Goal: Task Accomplishment & Management: Manage account settings

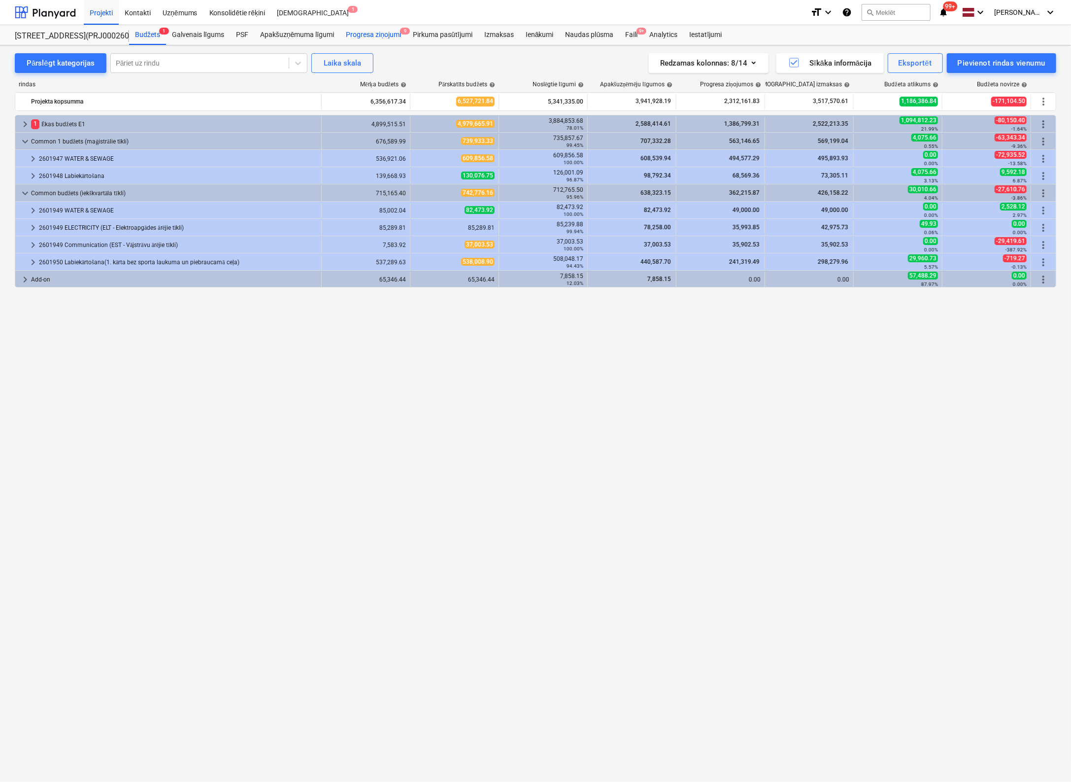
click at [366, 33] on div "Progresa ziņojumi 9" at bounding box center [373, 35] width 67 height 20
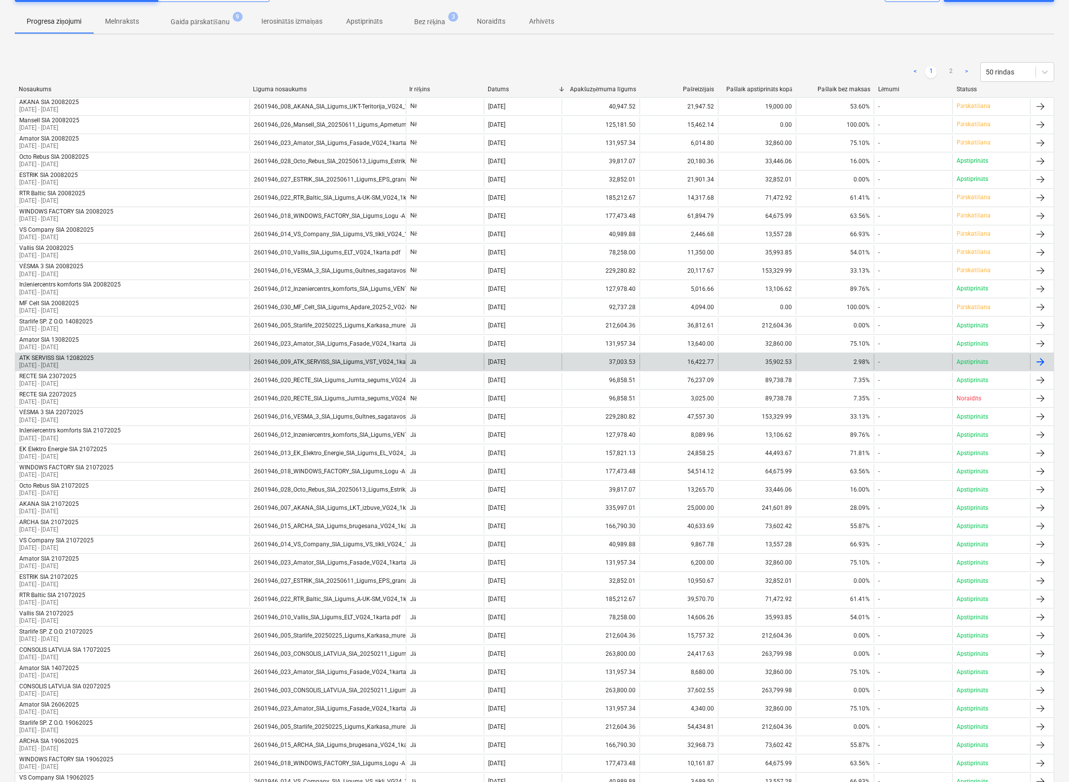
scroll to position [99, 0]
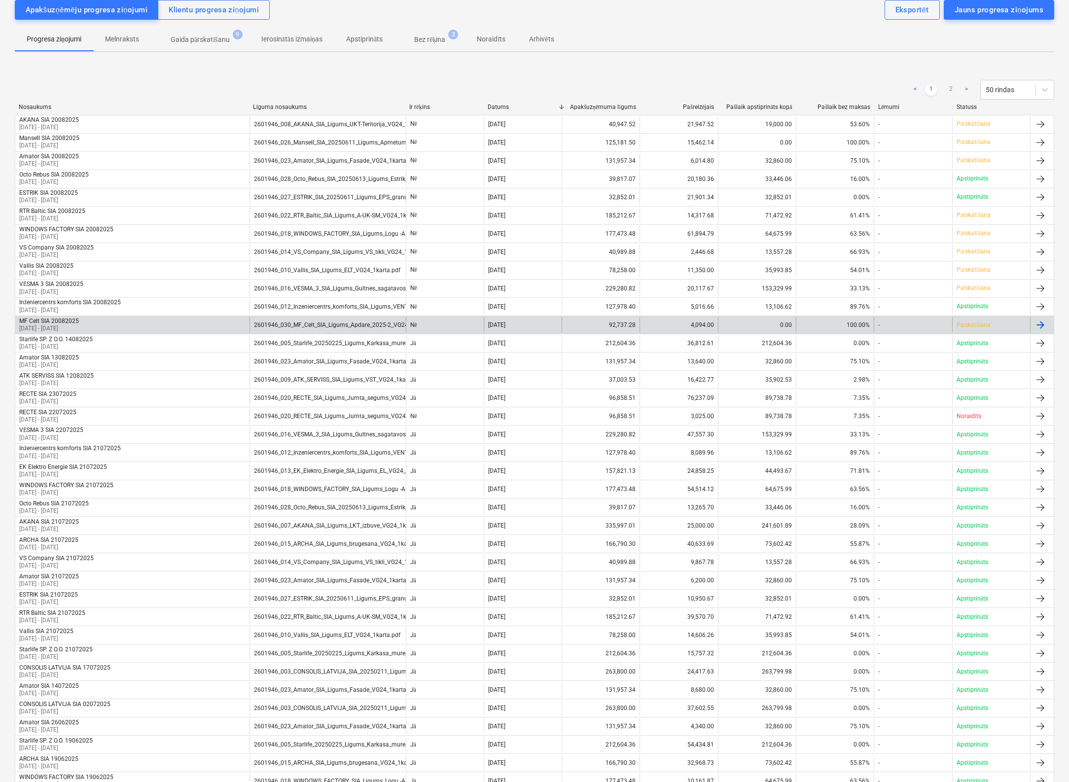
click at [50, 319] on div "MF Celt SIA 20082025" at bounding box center [49, 320] width 60 height 7
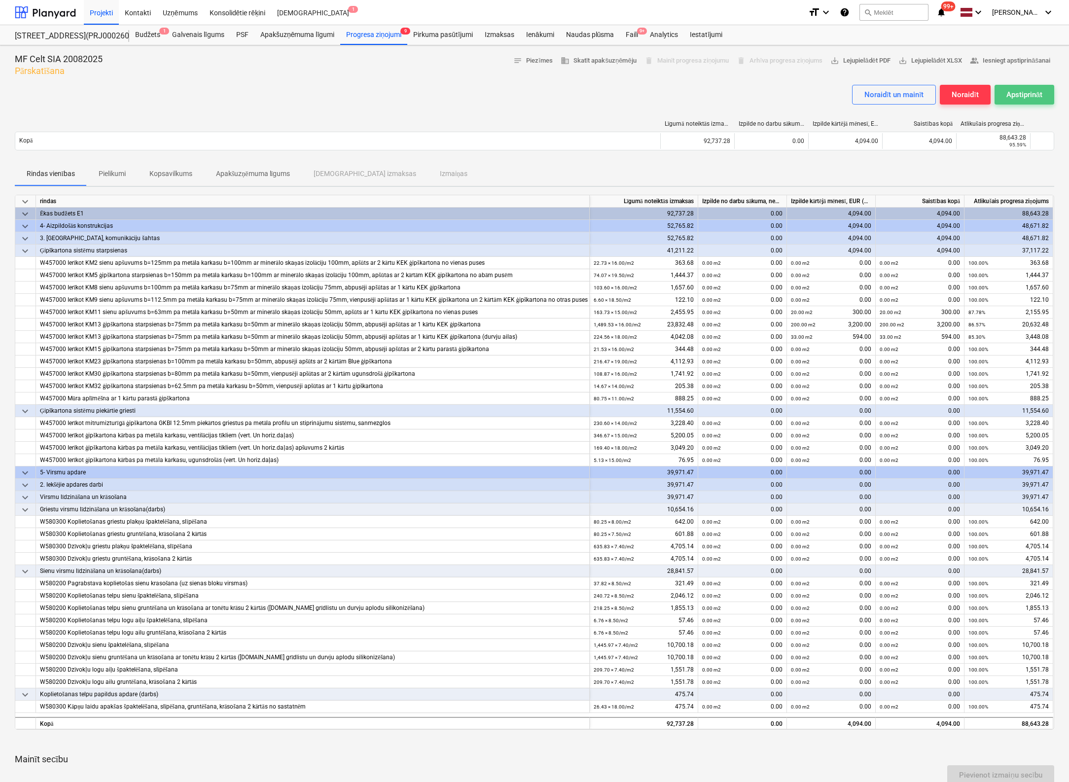
click at [1017, 95] on div "Apstiprināt" at bounding box center [1024, 94] width 36 height 13
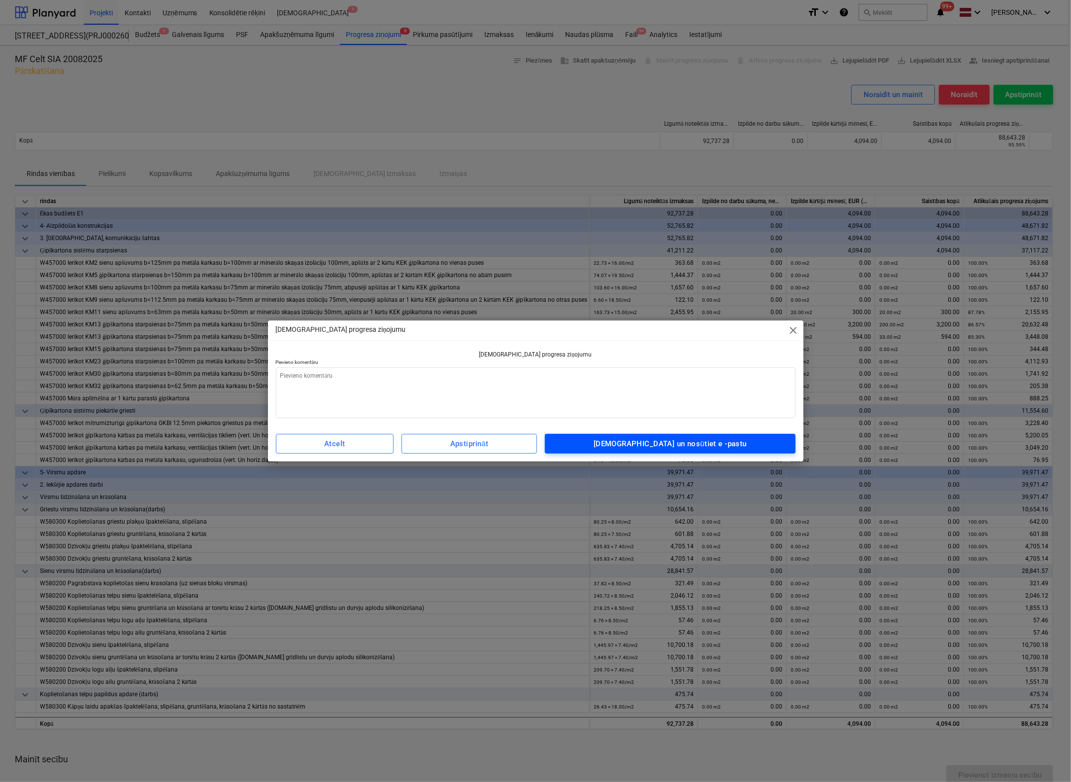
click at [672, 451] on button "[DEMOGRAPHIC_DATA] un nosūtiet e -pastu" at bounding box center [670, 444] width 250 height 20
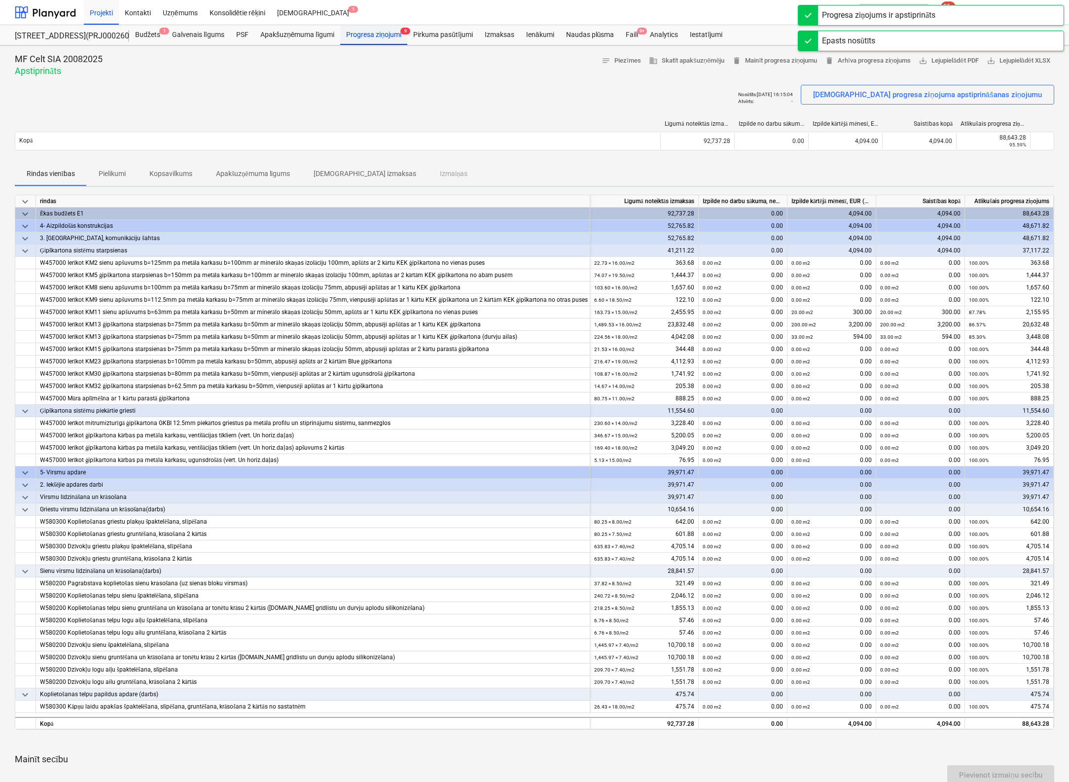
click at [384, 30] on div "Progresa ziņojumi 9" at bounding box center [373, 35] width 67 height 20
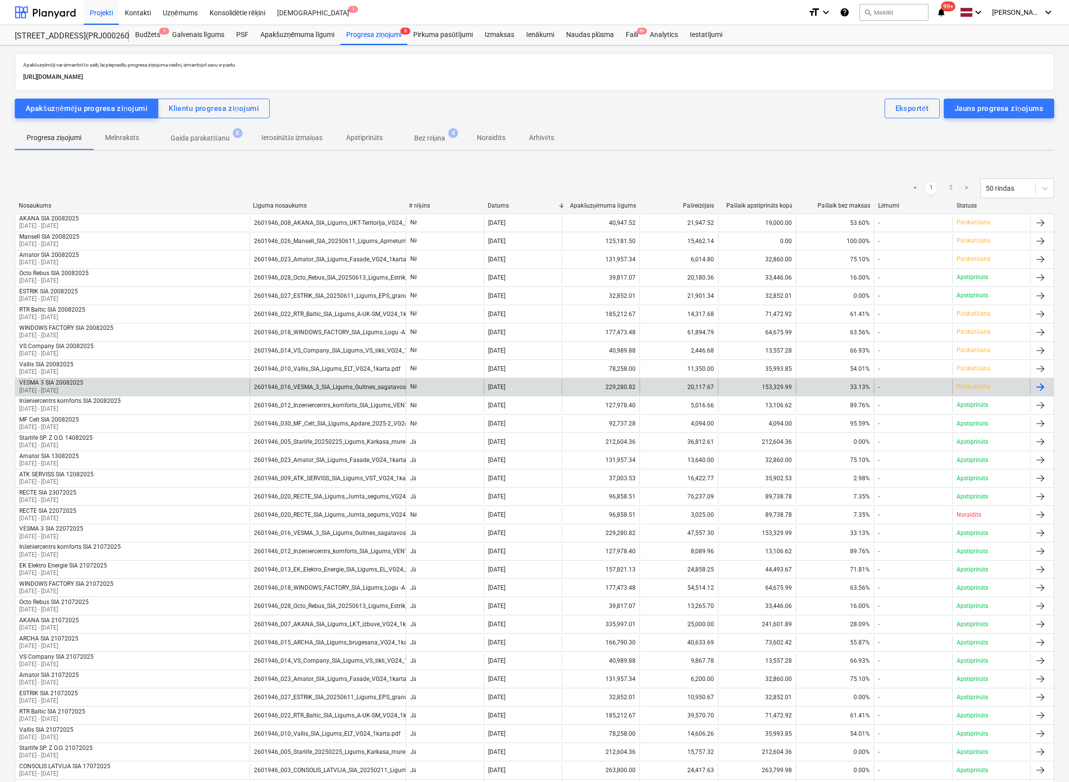
click at [68, 386] on p "[DATE] - [DATE]" at bounding box center [51, 390] width 64 height 8
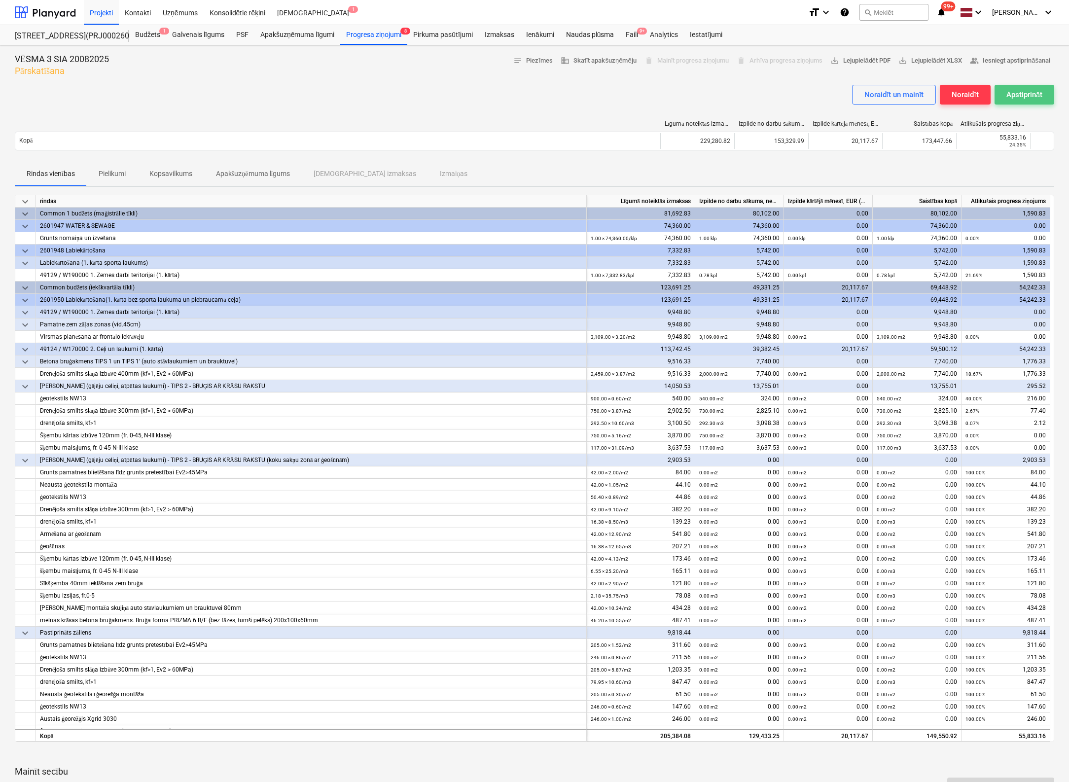
click at [1029, 91] on div "Apstiprināt" at bounding box center [1024, 94] width 36 height 13
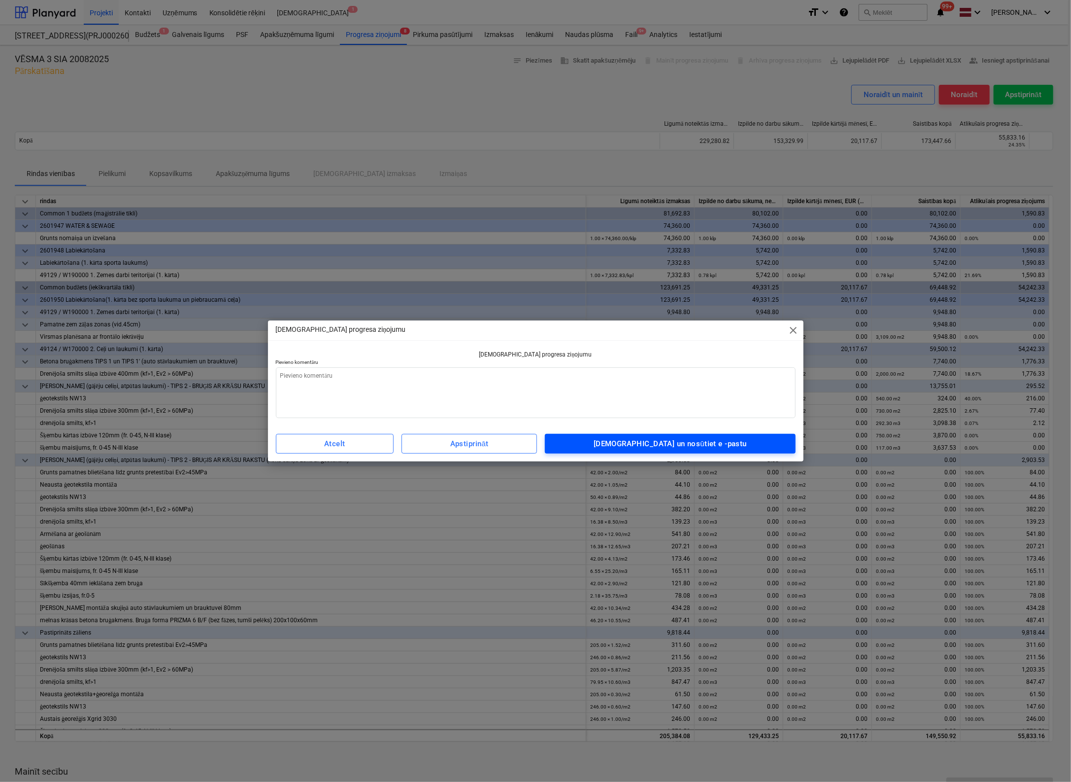
click at [726, 441] on div "[DEMOGRAPHIC_DATA] un nosūtiet e -pastu" at bounding box center [670, 443] width 153 height 13
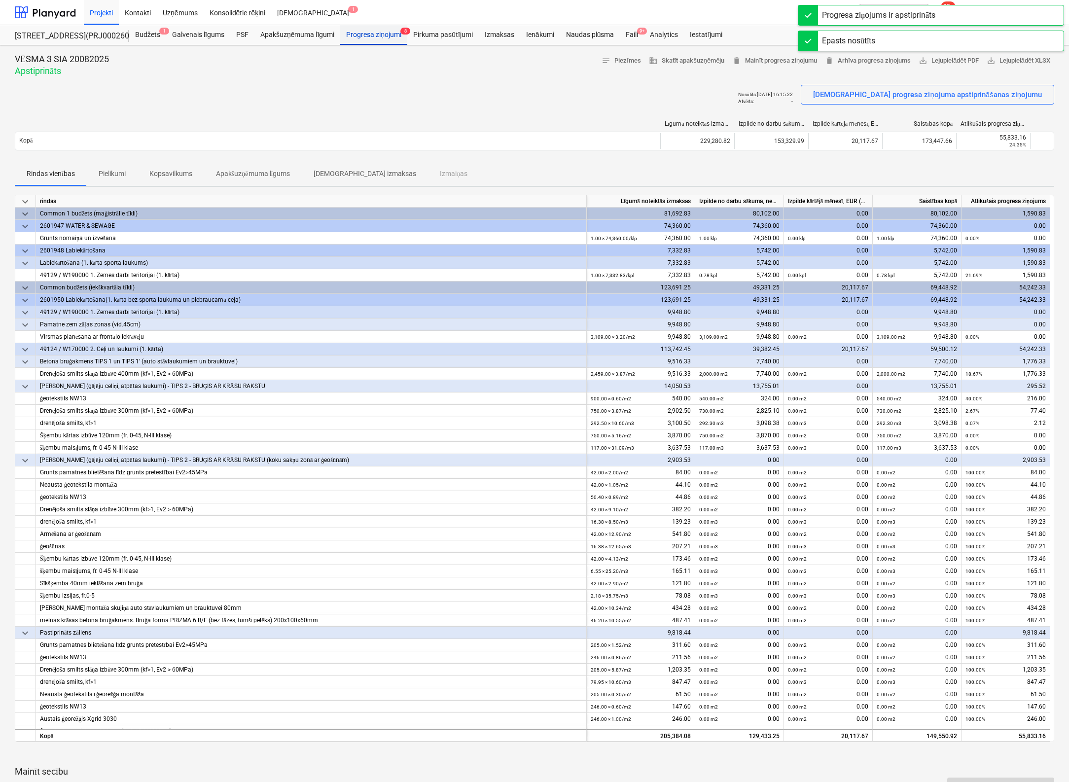
click at [375, 36] on div "Progresa ziņojumi 8" at bounding box center [373, 35] width 67 height 20
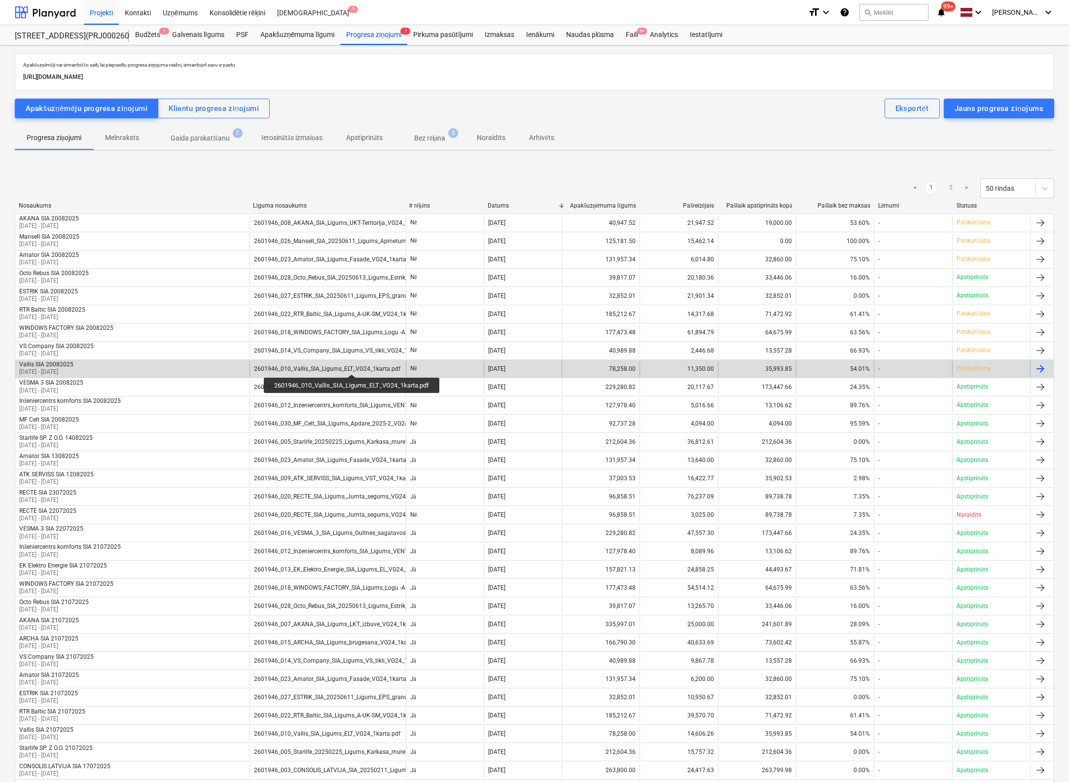
click at [353, 365] on div "2601946_010_Vallis_SIA_Ligums_ELT_VG24_1karta.pdf" at bounding box center [327, 368] width 146 height 7
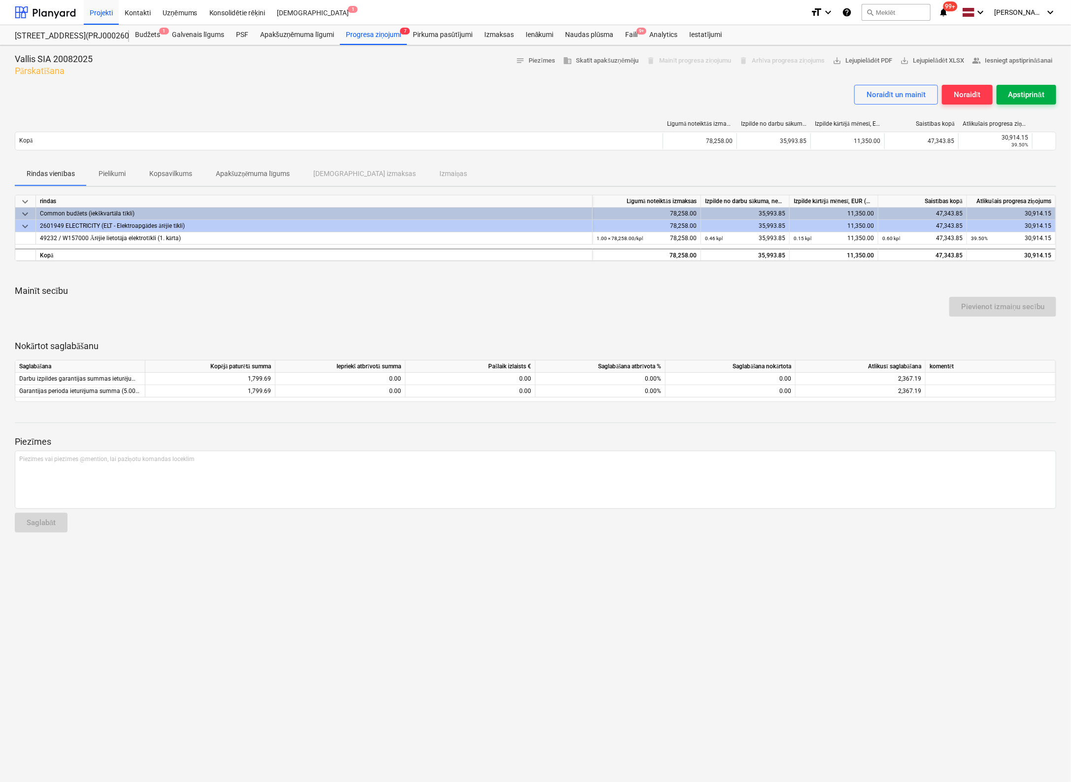
click at [1023, 90] on div "Apstiprināt" at bounding box center [1027, 94] width 36 height 13
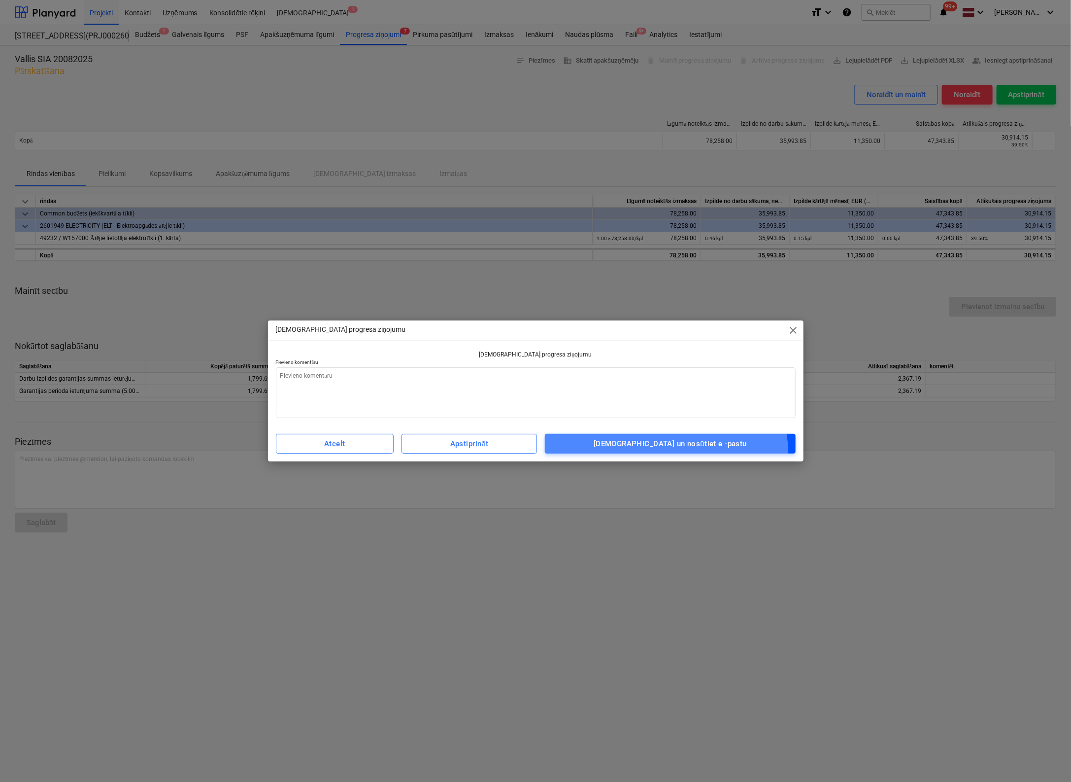
click at [692, 452] on button "[DEMOGRAPHIC_DATA] un nosūtiet e -pastu" at bounding box center [670, 444] width 250 height 20
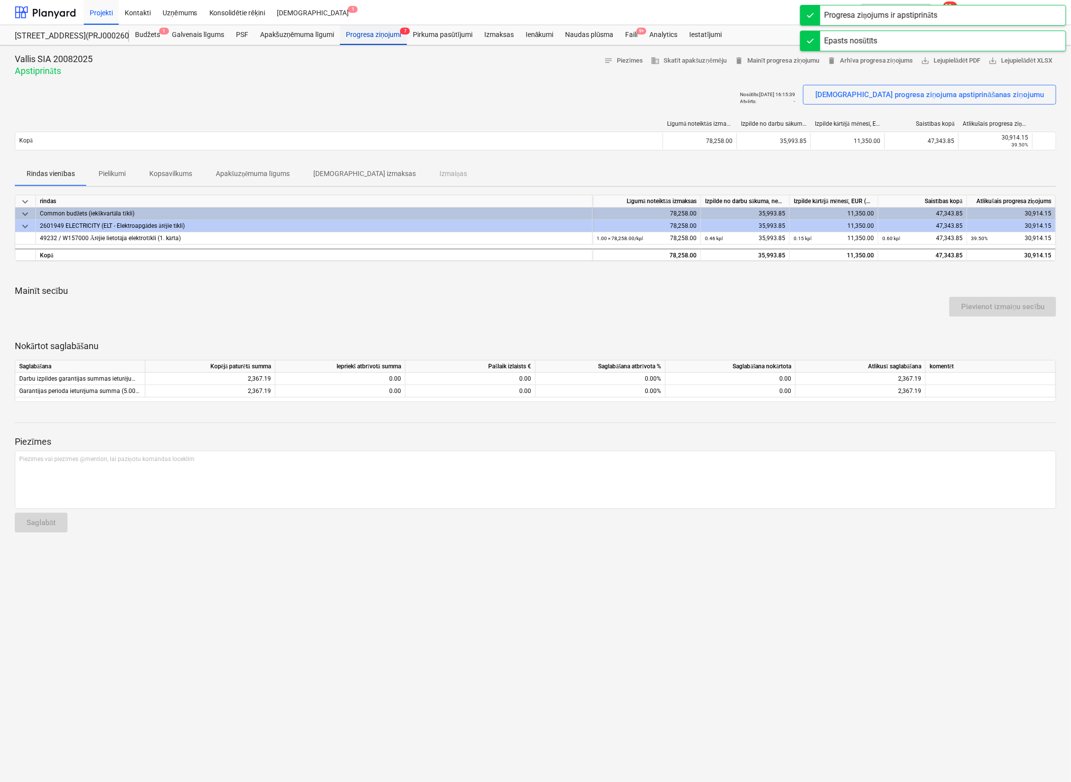
click at [380, 32] on div "Progresa ziņojumi 7" at bounding box center [373, 35] width 67 height 20
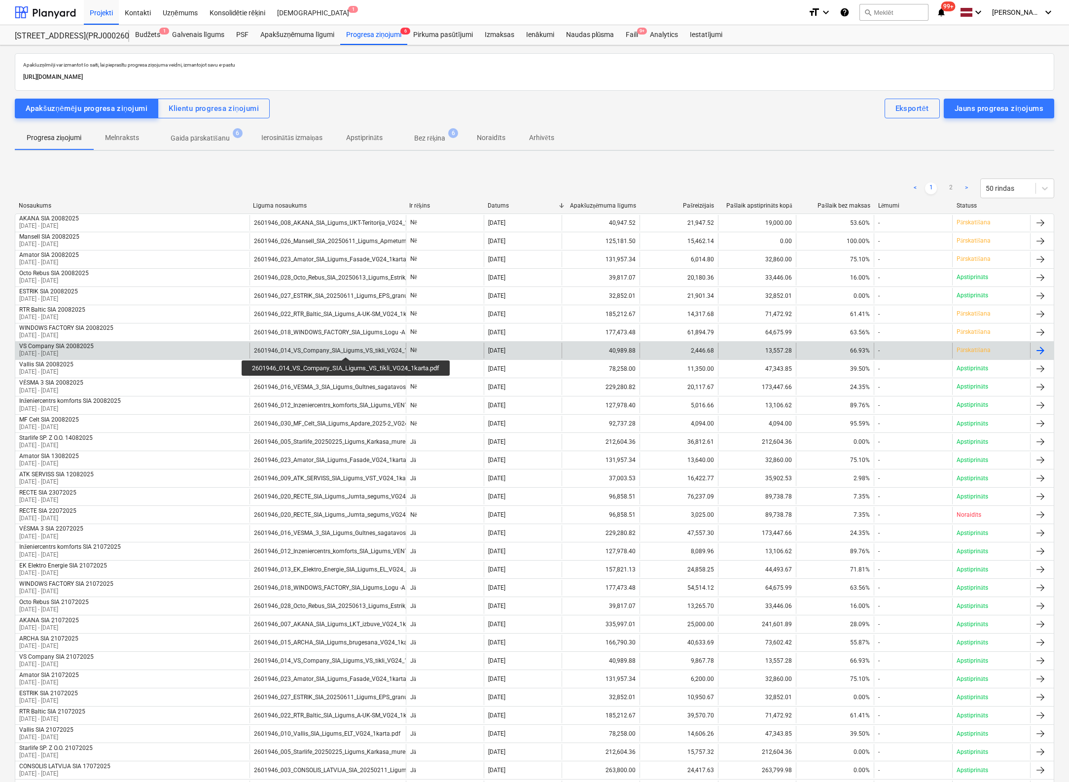
click at [347, 348] on div "2601946_014_VS_Company_SIA_Ligums_VS_tikli_VG24_1karta.pdf" at bounding box center [343, 350] width 178 height 7
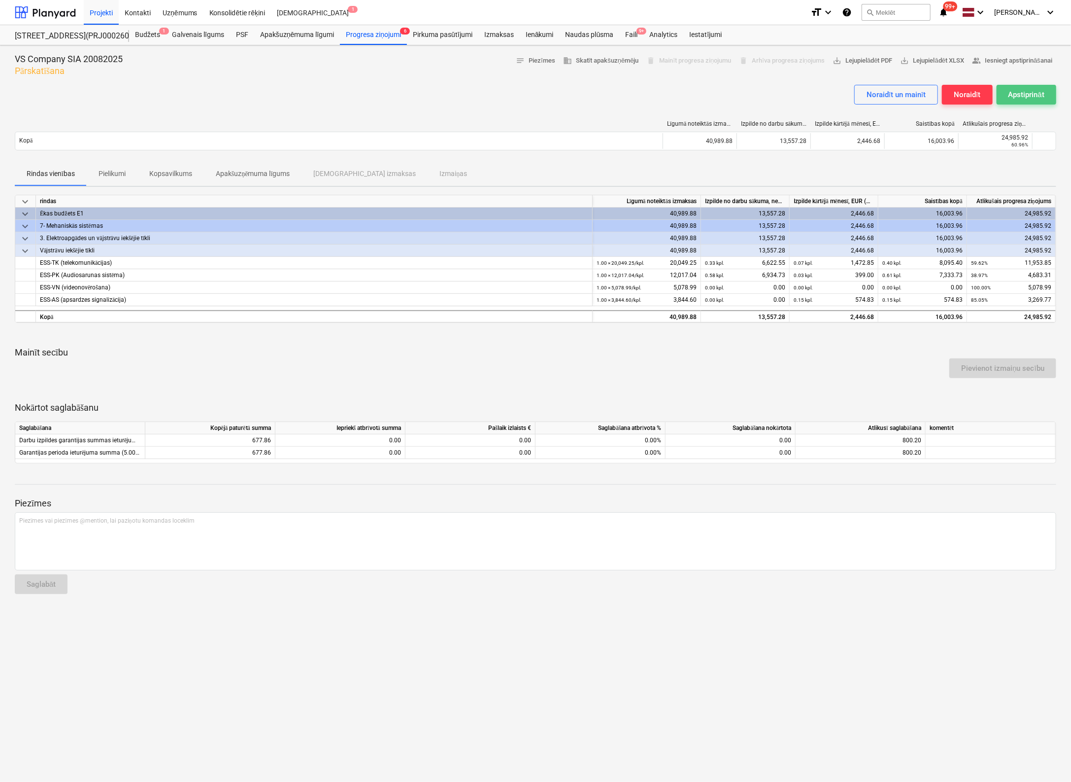
click at [1035, 95] on div "Apstiprināt" at bounding box center [1027, 94] width 36 height 13
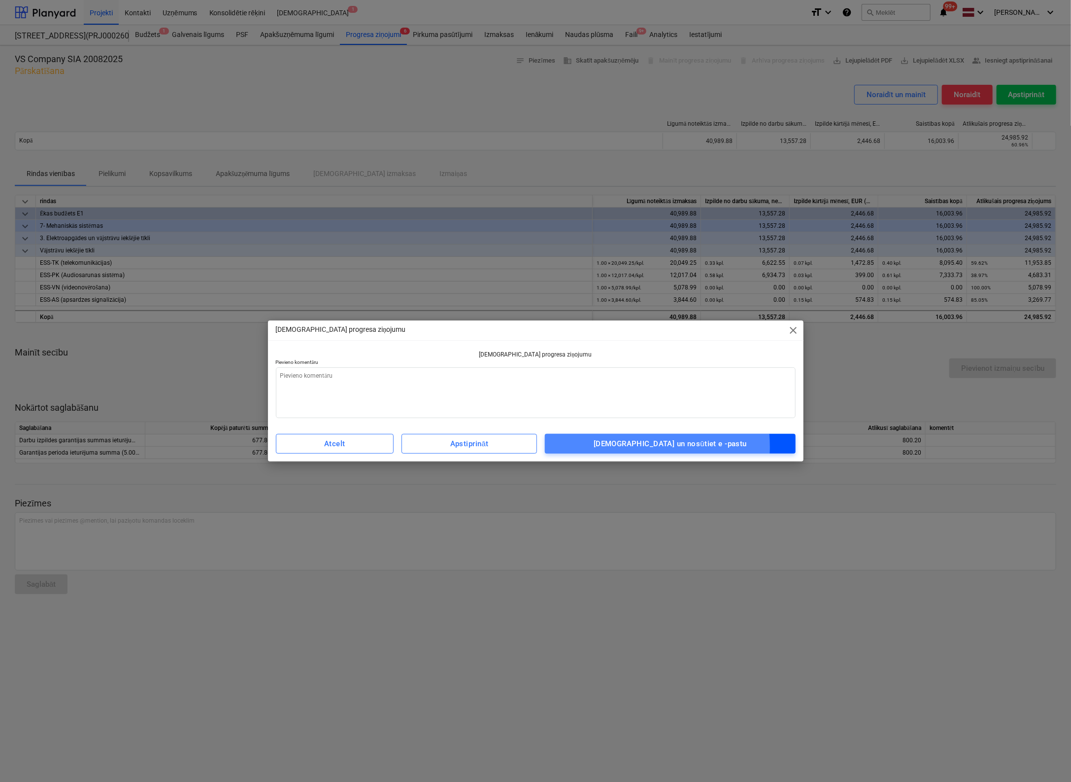
click at [643, 447] on div "[DEMOGRAPHIC_DATA] un nosūtiet e -pastu" at bounding box center [670, 443] width 153 height 13
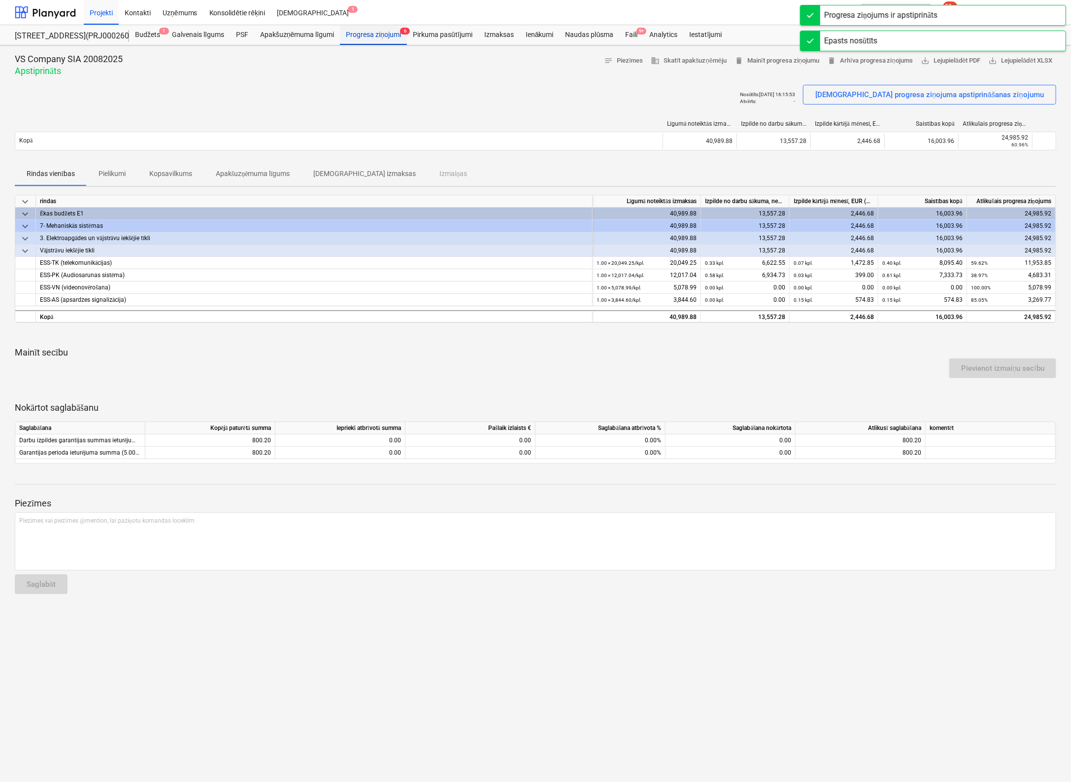
click at [375, 35] on div "Progresa ziņojumi 6" at bounding box center [373, 35] width 67 height 20
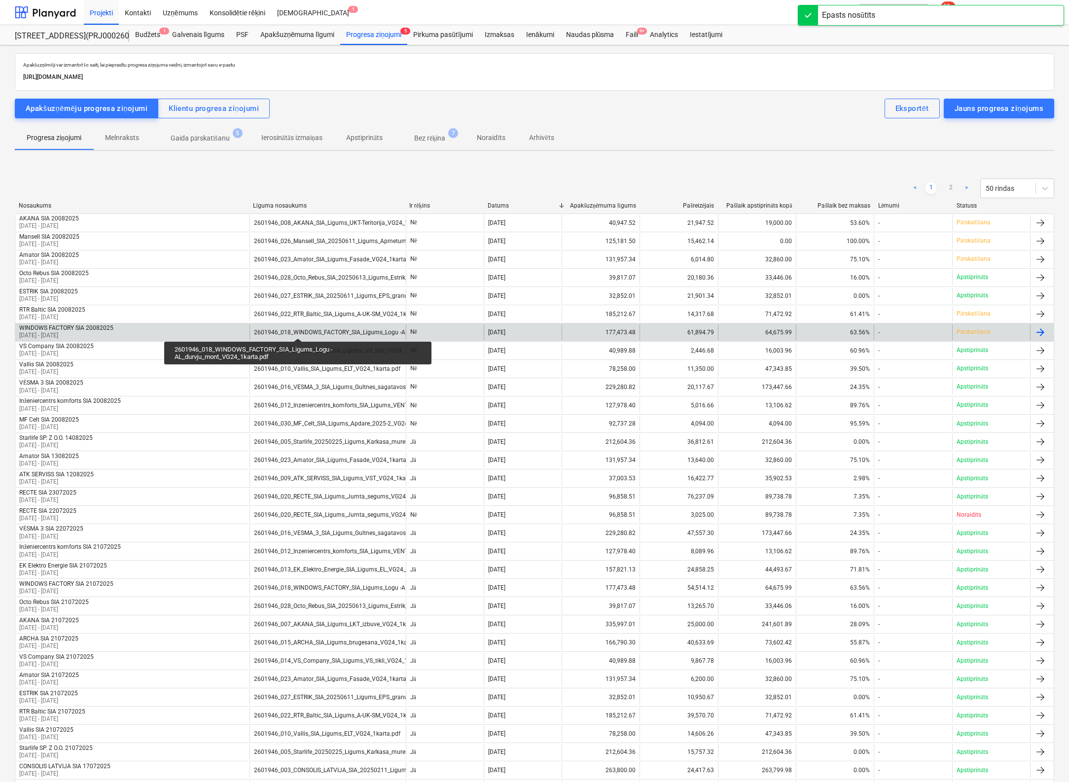
click at [298, 329] on div "2601946_018_WINDOWS_FACTORY_SIA_Ligums_Logu -AL_durvju_mont_VG24_1karta.pdf" at bounding box center [373, 332] width 238 height 7
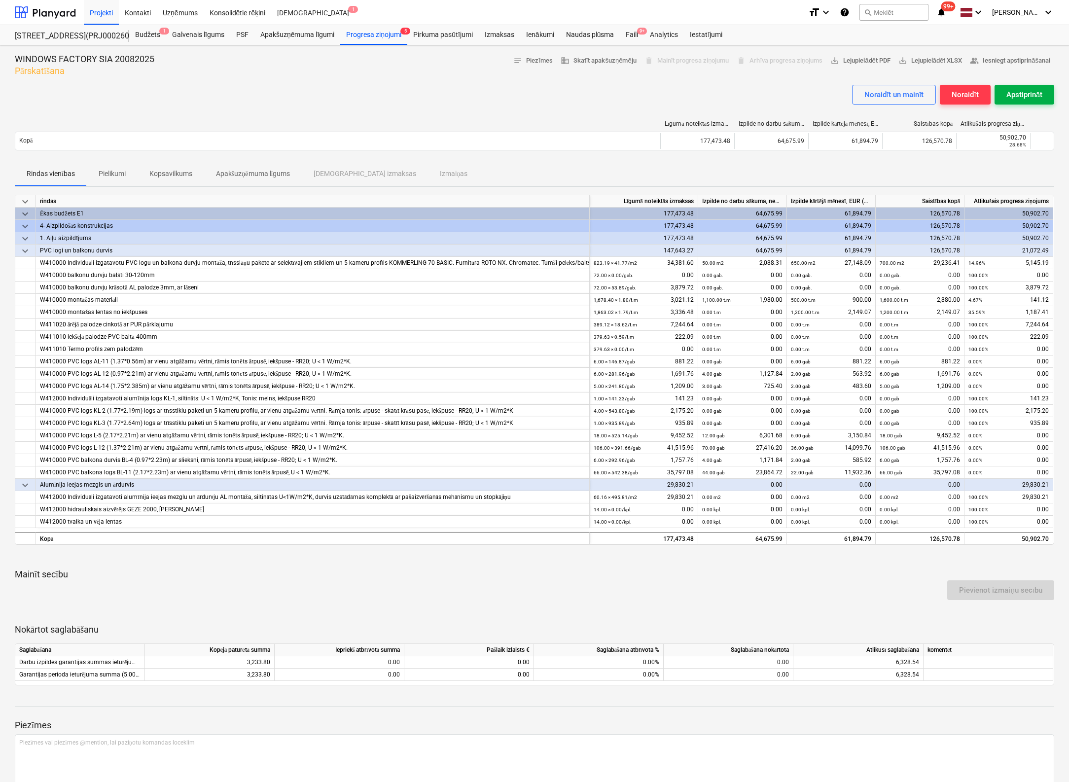
click at [1030, 89] on div "Apstiprināt" at bounding box center [1024, 94] width 36 height 13
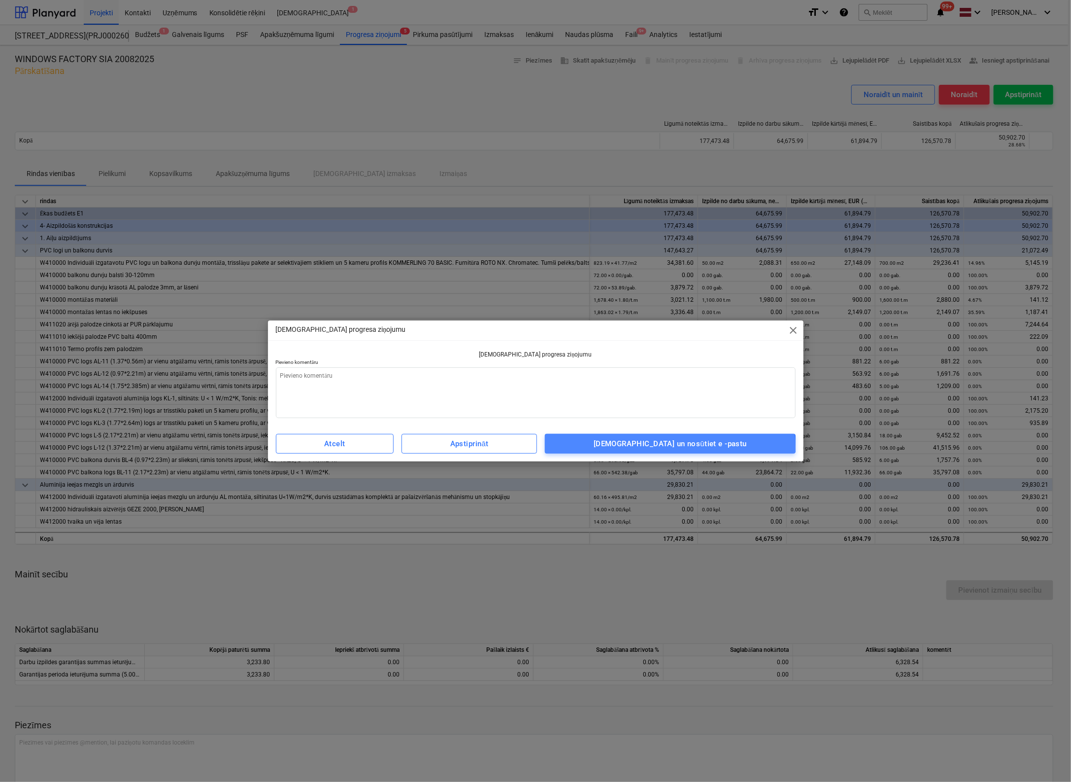
click at [697, 447] on div "[DEMOGRAPHIC_DATA] un nosūtiet e -pastu" at bounding box center [670, 443] width 153 height 13
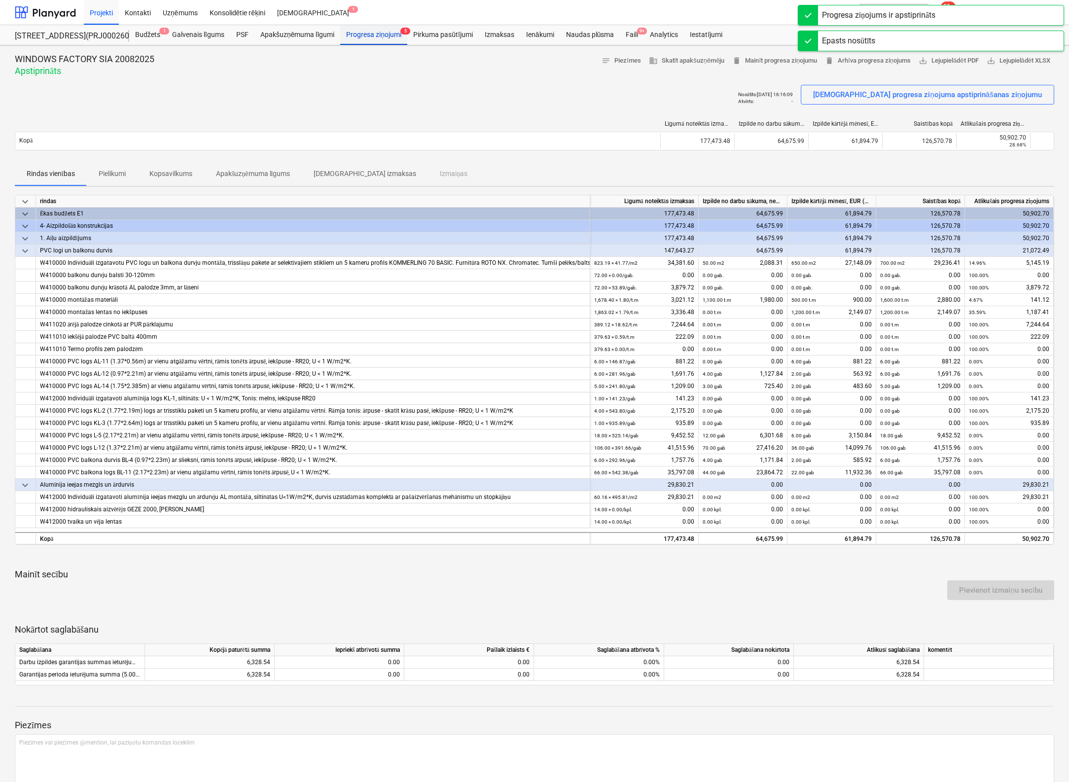
click at [377, 32] on div "Progresa ziņojumi 5" at bounding box center [373, 35] width 67 height 20
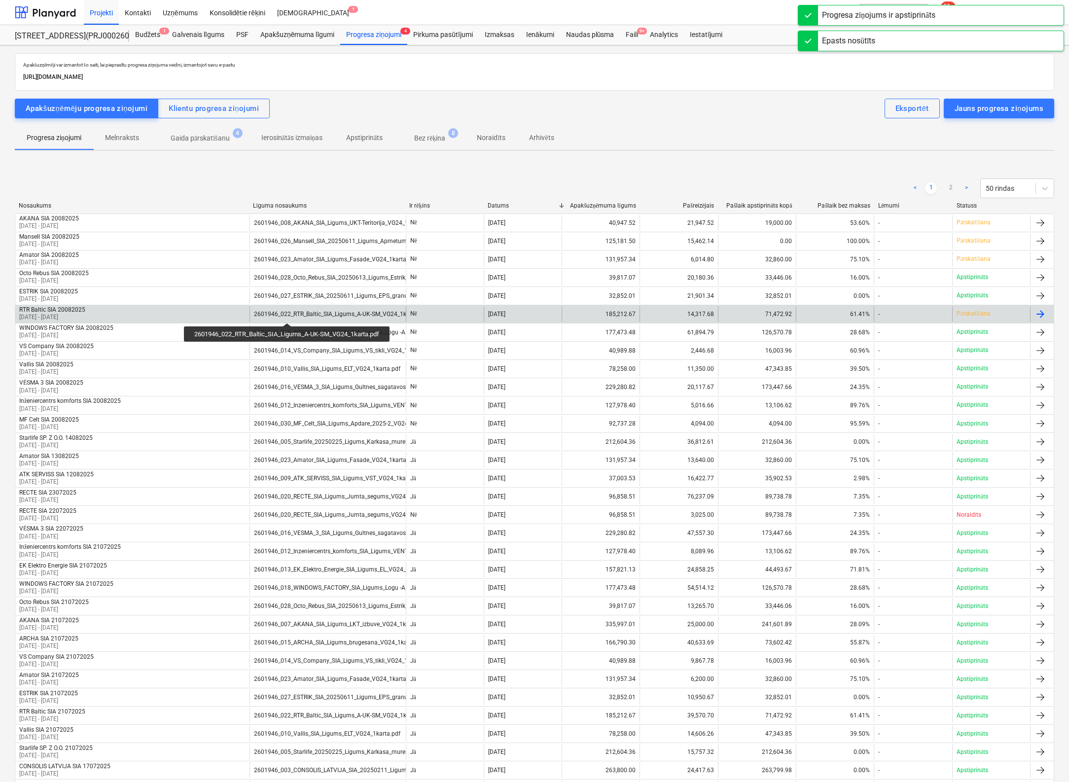
click at [288, 314] on div "2601946_022_RTR_Baltic_SIA_Ligums_A-UK-SM_VG24_1karta.pdf" at bounding box center [340, 314] width 173 height 7
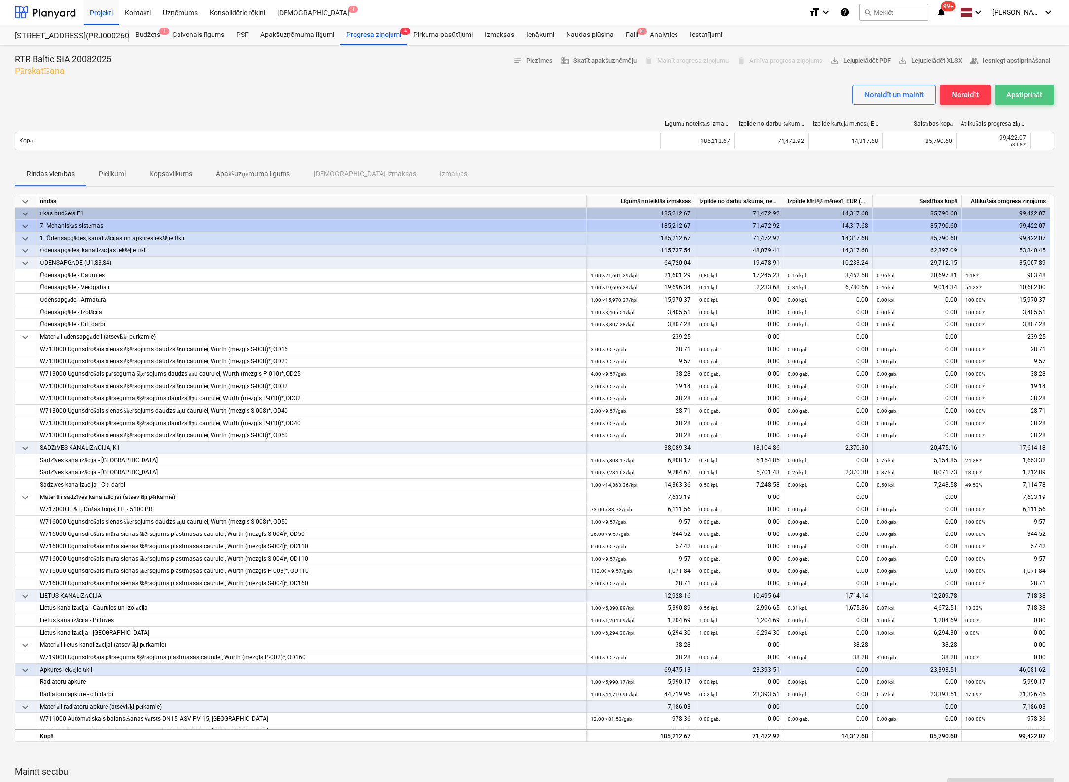
click at [1019, 92] on div "Apstiprināt" at bounding box center [1024, 94] width 36 height 13
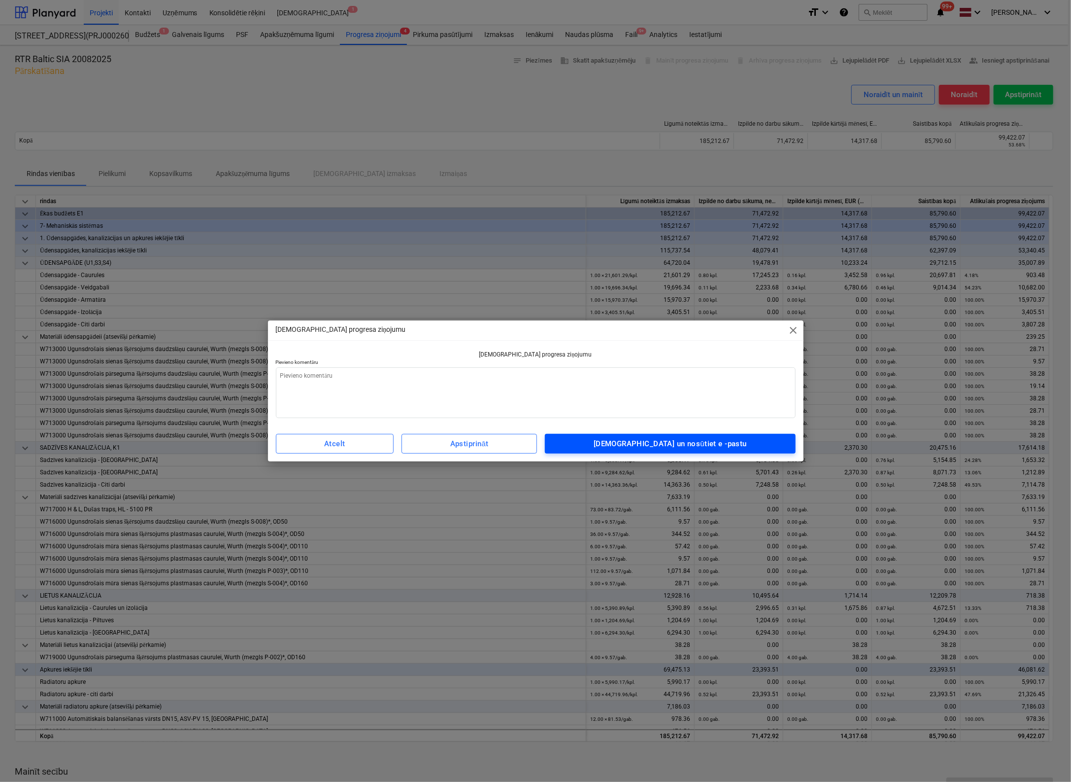
click at [702, 448] on div "[DEMOGRAPHIC_DATA] un nosūtiet e -pastu" at bounding box center [670, 443] width 153 height 13
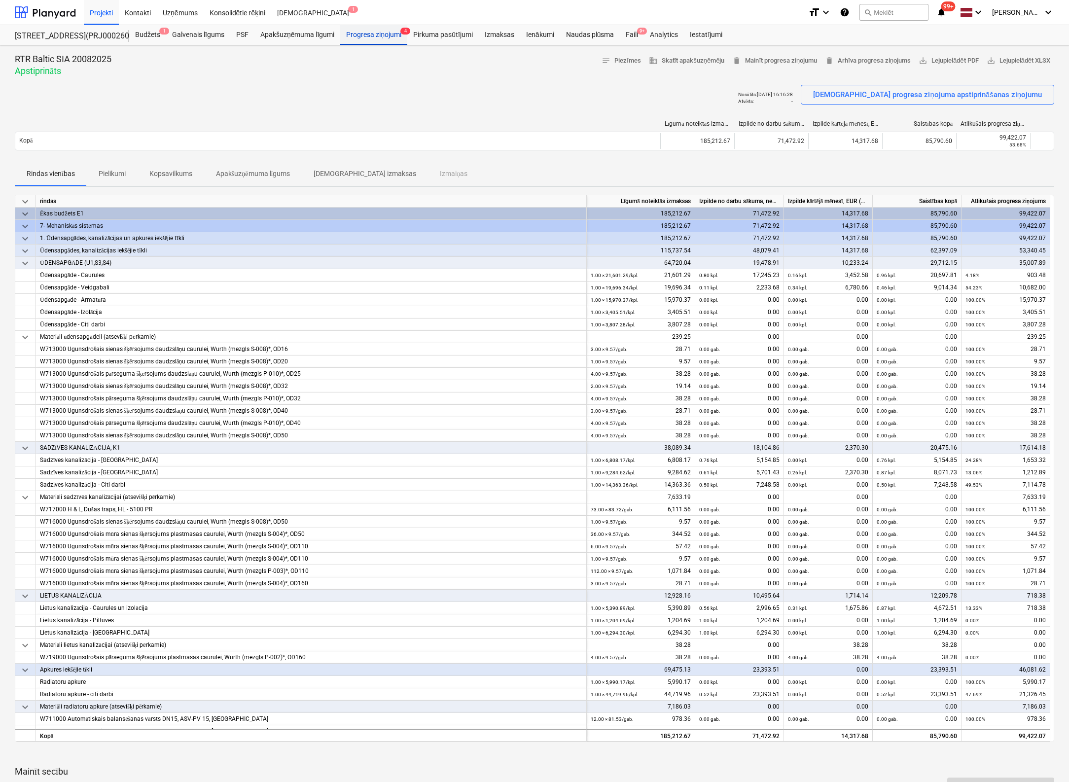
click at [384, 34] on div "Progresa ziņojumi 4" at bounding box center [373, 35] width 67 height 20
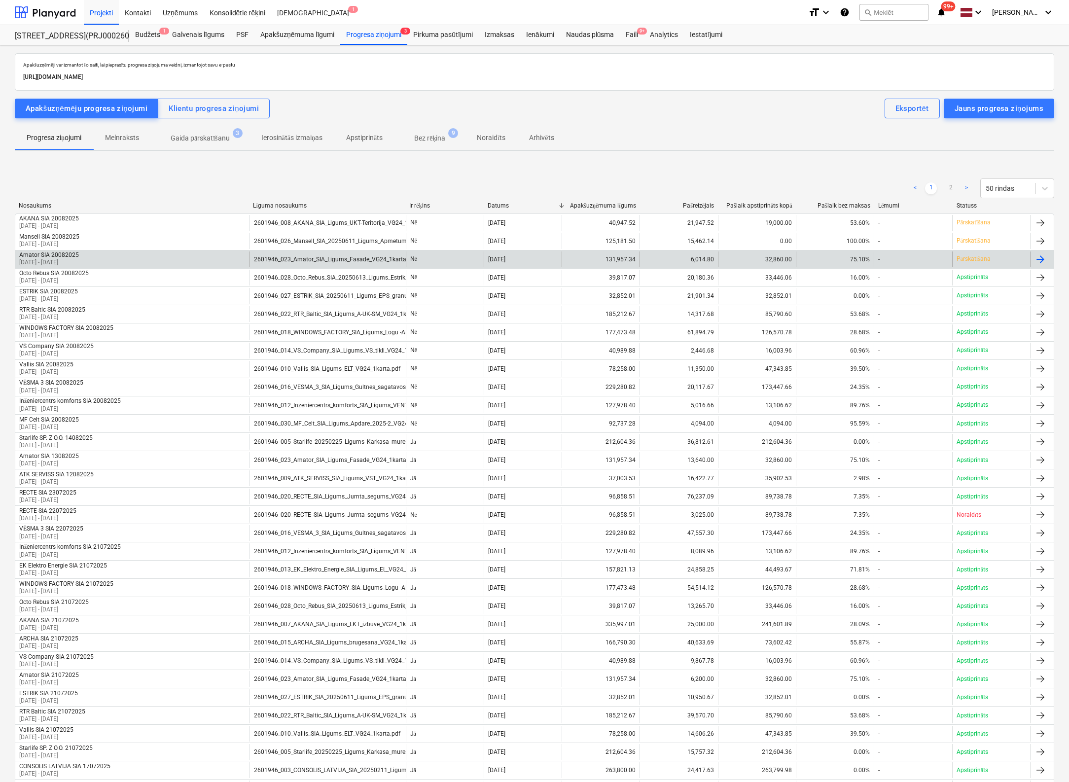
click at [344, 253] on div "2601946_023_Amator_SIA_Ligums_Fasade_VG24_1karta.pdf" at bounding box center [327, 259] width 156 height 16
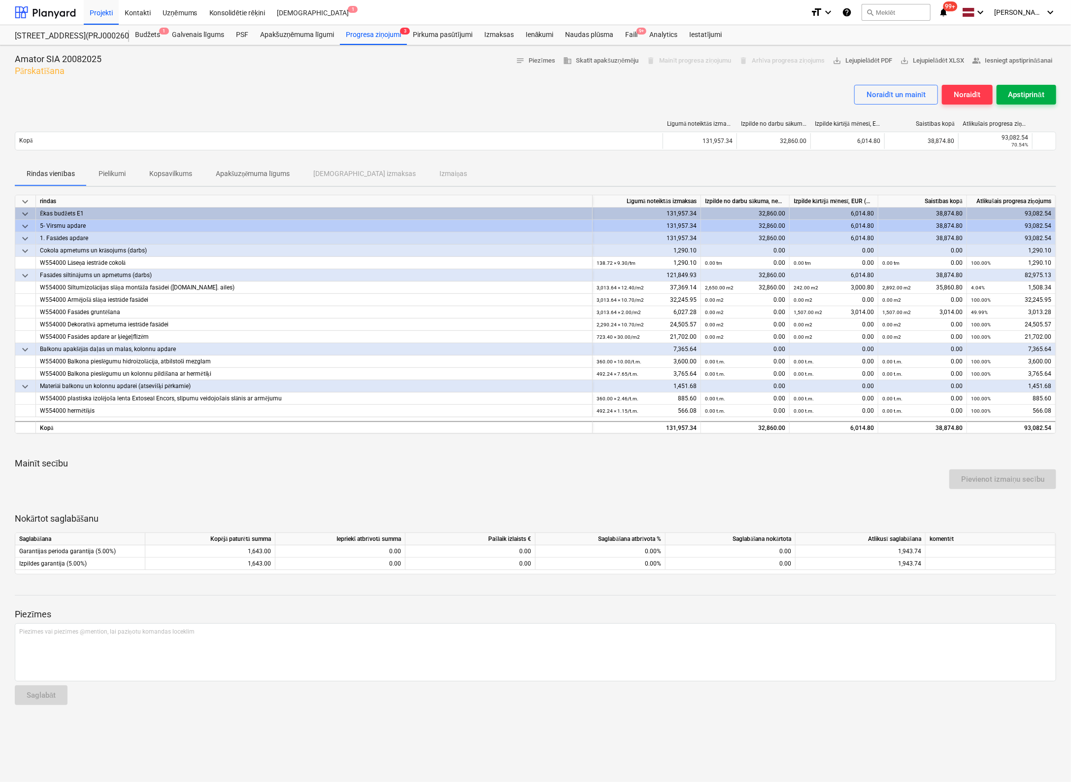
click at [1027, 94] on div "Apstiprināt" at bounding box center [1027, 94] width 36 height 13
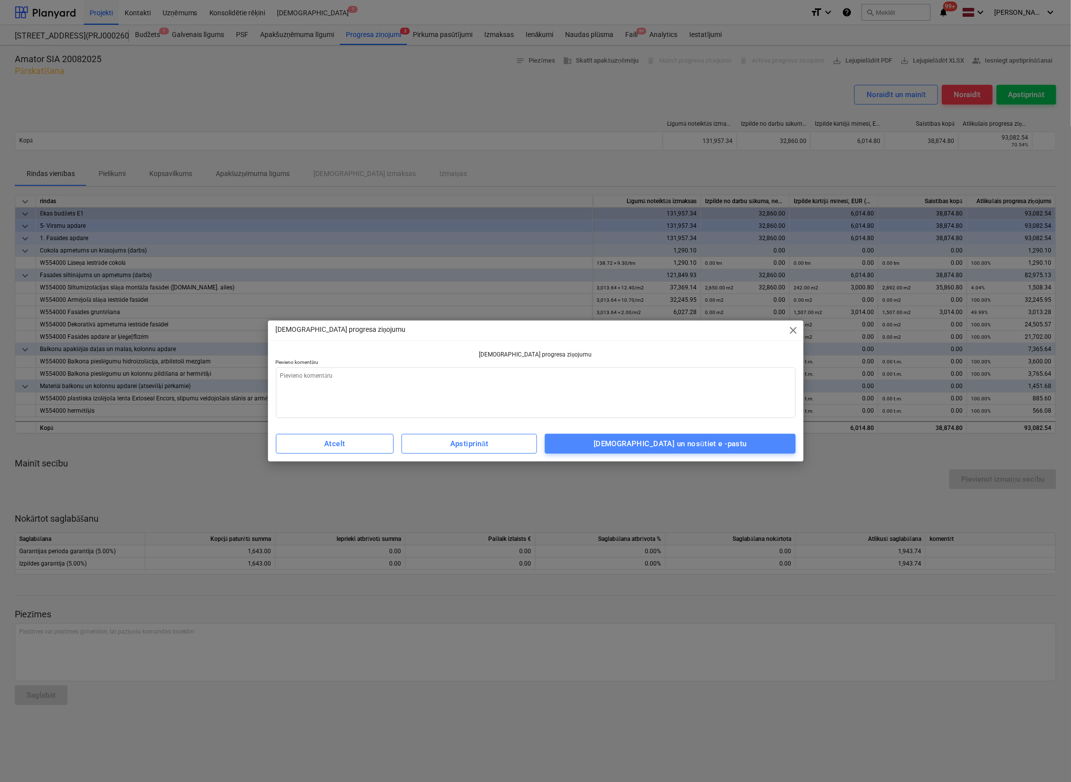
click at [698, 442] on div "[DEMOGRAPHIC_DATA] un nosūtiet e -pastu" at bounding box center [670, 443] width 153 height 13
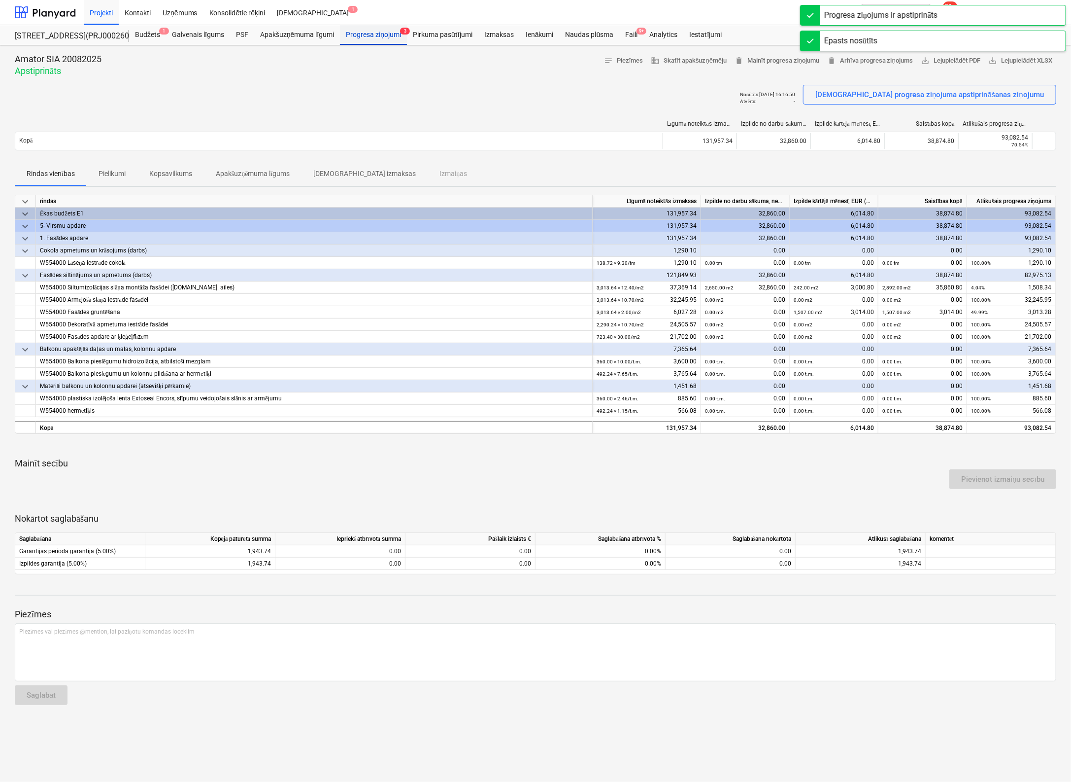
click at [364, 29] on div "Progresa ziņojumi 3" at bounding box center [373, 35] width 67 height 20
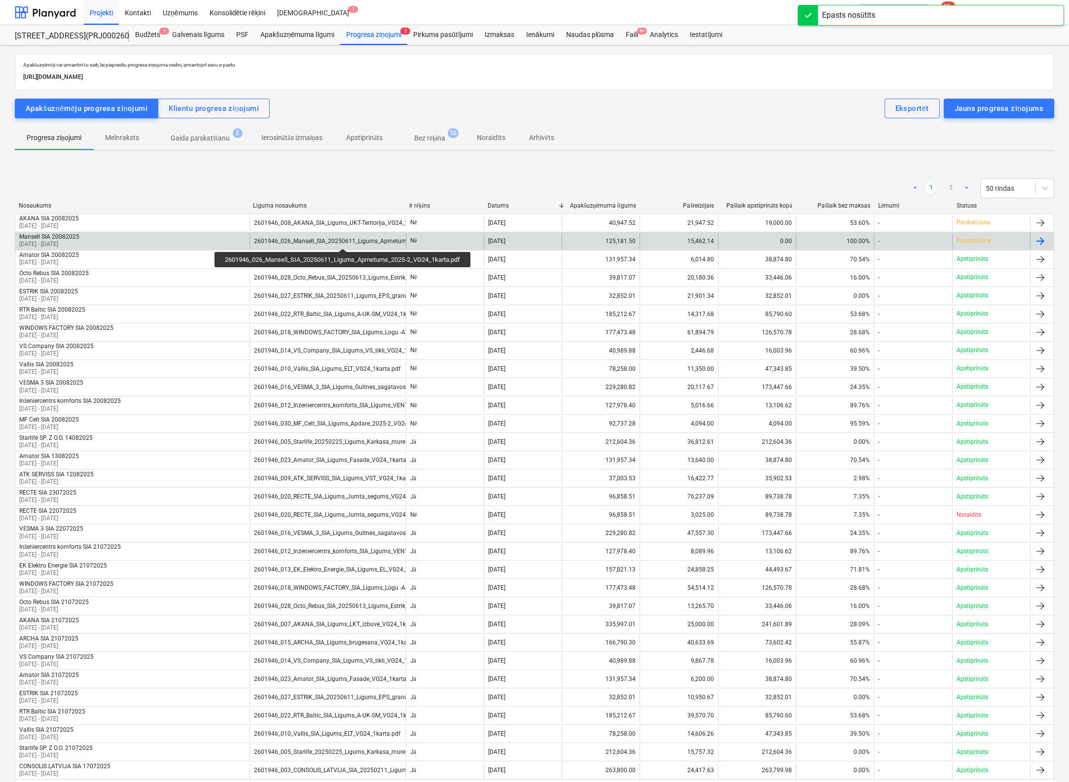
click at [345, 240] on div "2601946_026_Mansell_SIA_20250611_Ligums_Apmetums_2025-2_VG24_1karta.pdf" at bounding box center [366, 241] width 224 height 7
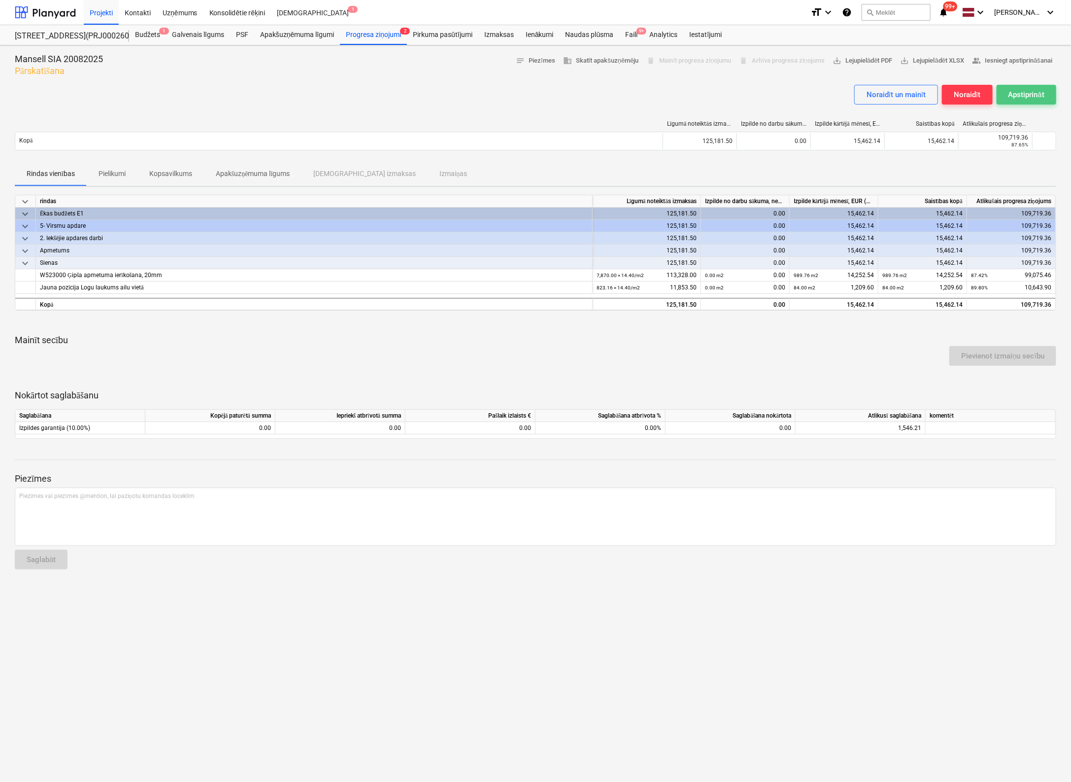
click at [1037, 90] on div "Apstiprināt" at bounding box center [1027, 94] width 36 height 13
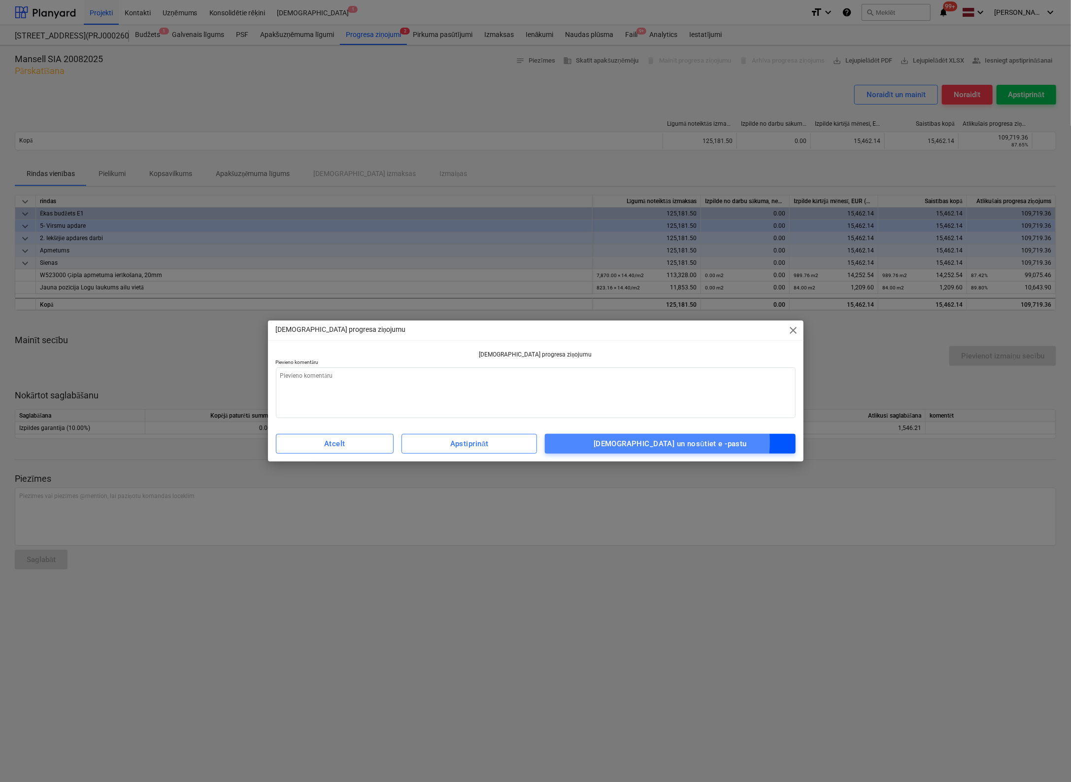
click at [679, 442] on div "[DEMOGRAPHIC_DATA] un nosūtiet e -pastu" at bounding box center [670, 443] width 153 height 13
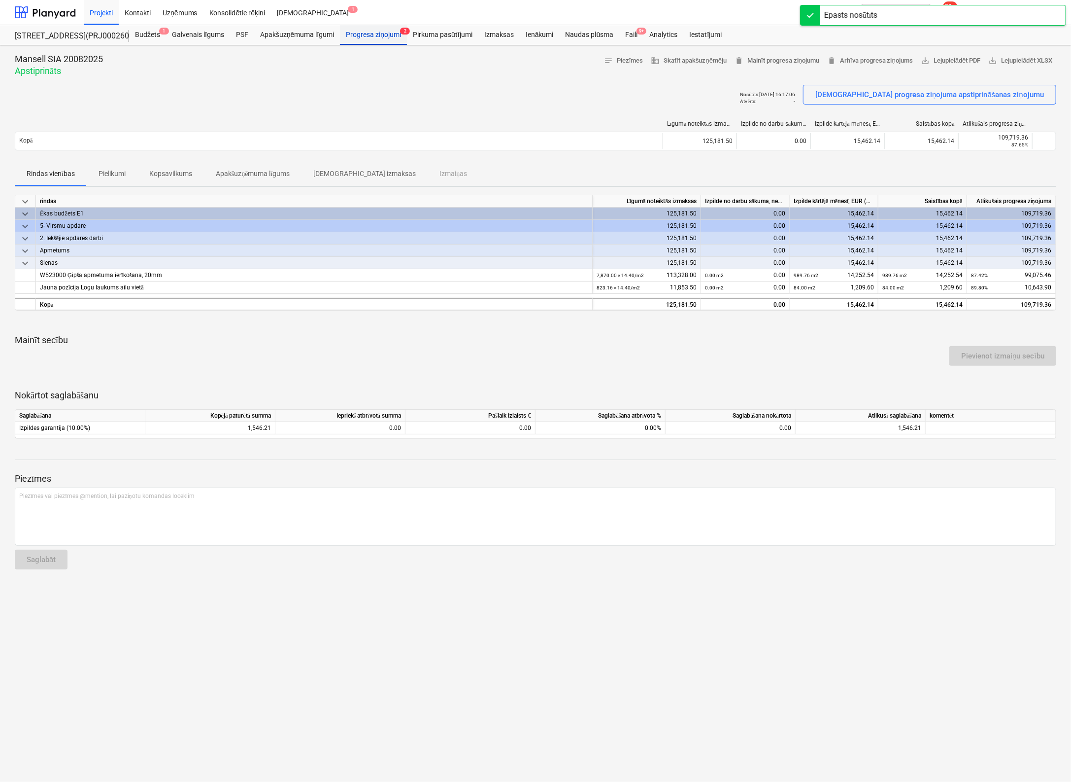
click at [378, 35] on div "Progresa ziņojumi 2" at bounding box center [373, 35] width 67 height 20
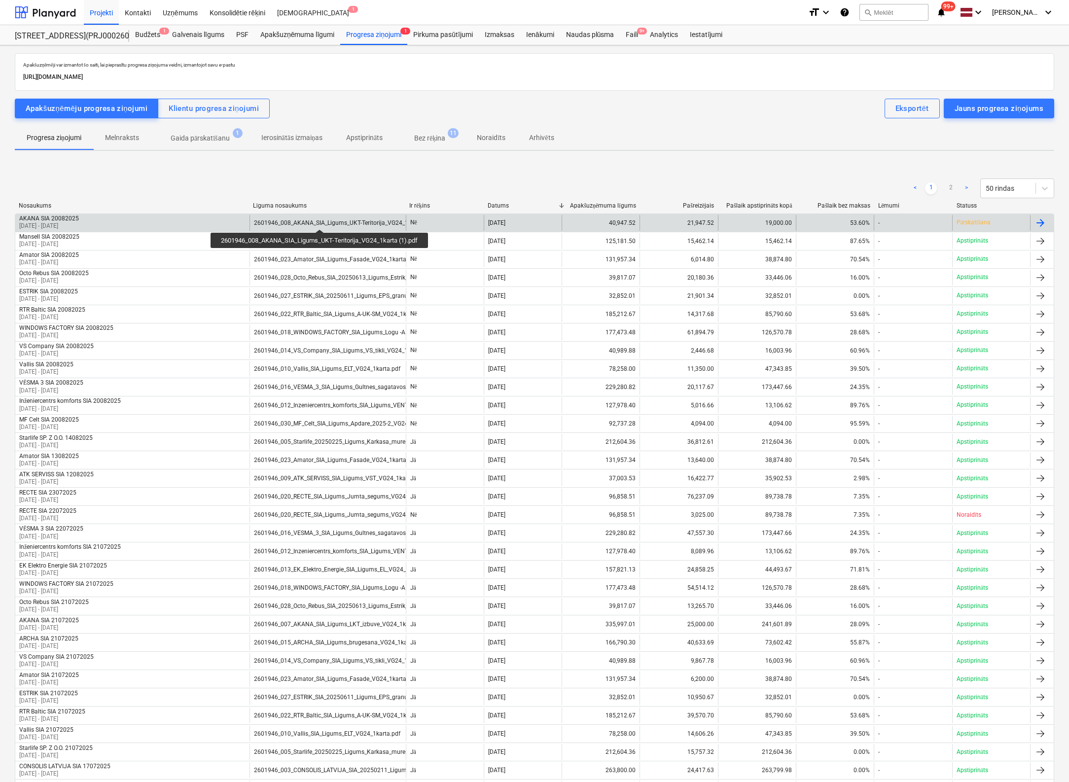
click at [321, 220] on div "2601946_008_AKANA_SIA_Ligums_UKT-Teritorija_VG24_1karta (1).pdf" at bounding box center [347, 222] width 187 height 7
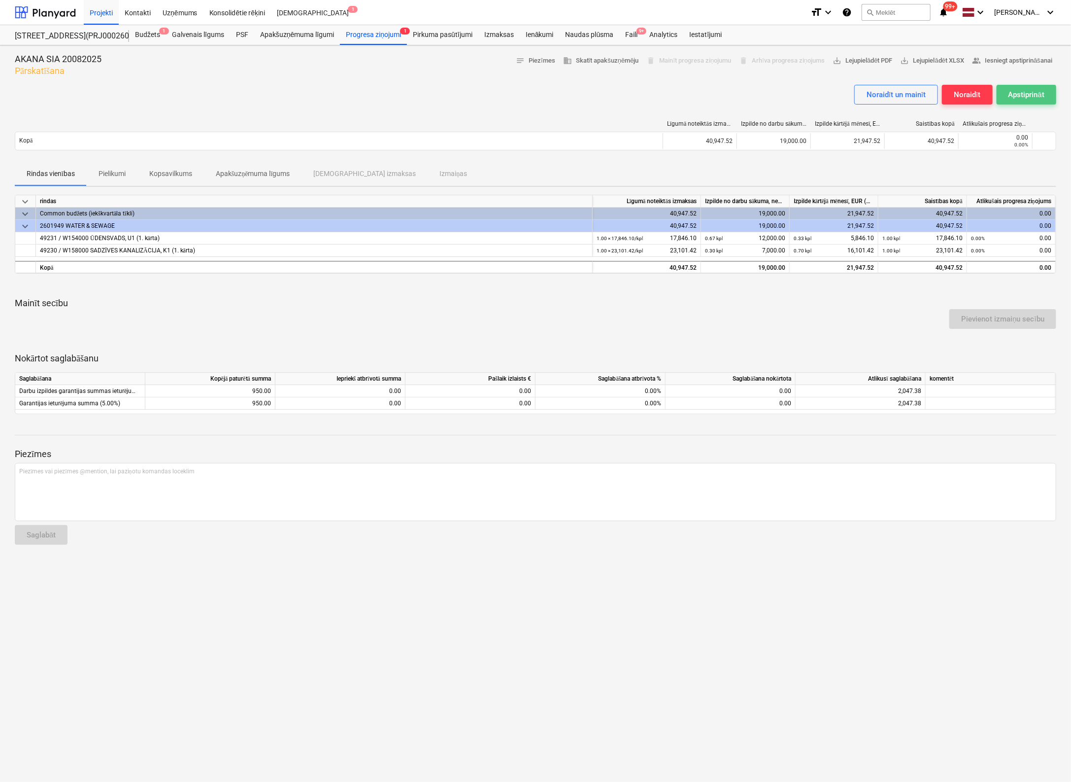
click at [1039, 89] on div "Apstiprināt" at bounding box center [1027, 94] width 36 height 13
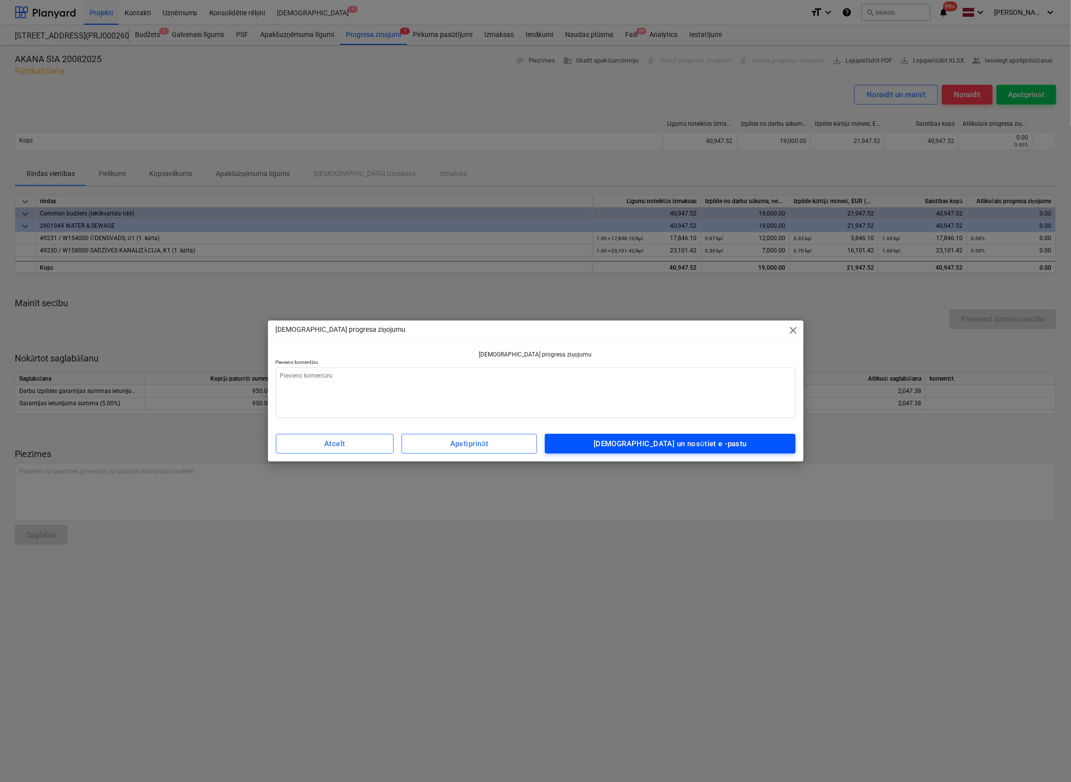
click at [661, 442] on div "[DEMOGRAPHIC_DATA] un nosūtiet e -pastu" at bounding box center [670, 443] width 153 height 13
type textarea "x"
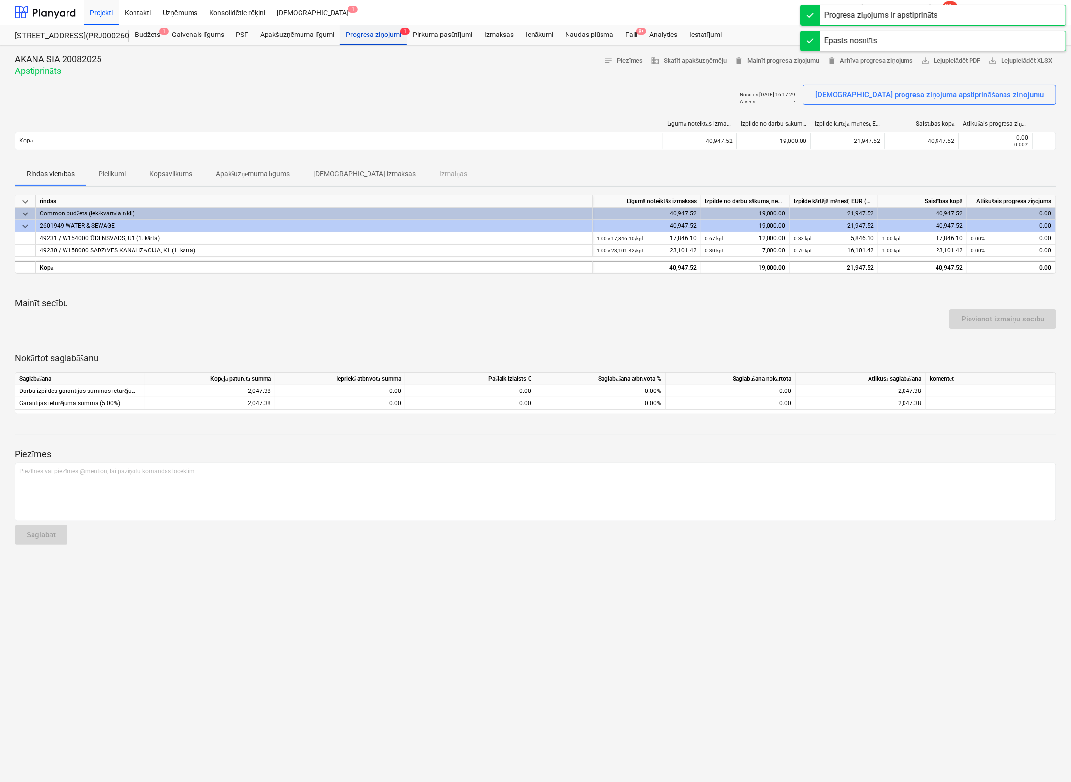
click at [380, 33] on div "Progresa ziņojumi 1" at bounding box center [373, 35] width 67 height 20
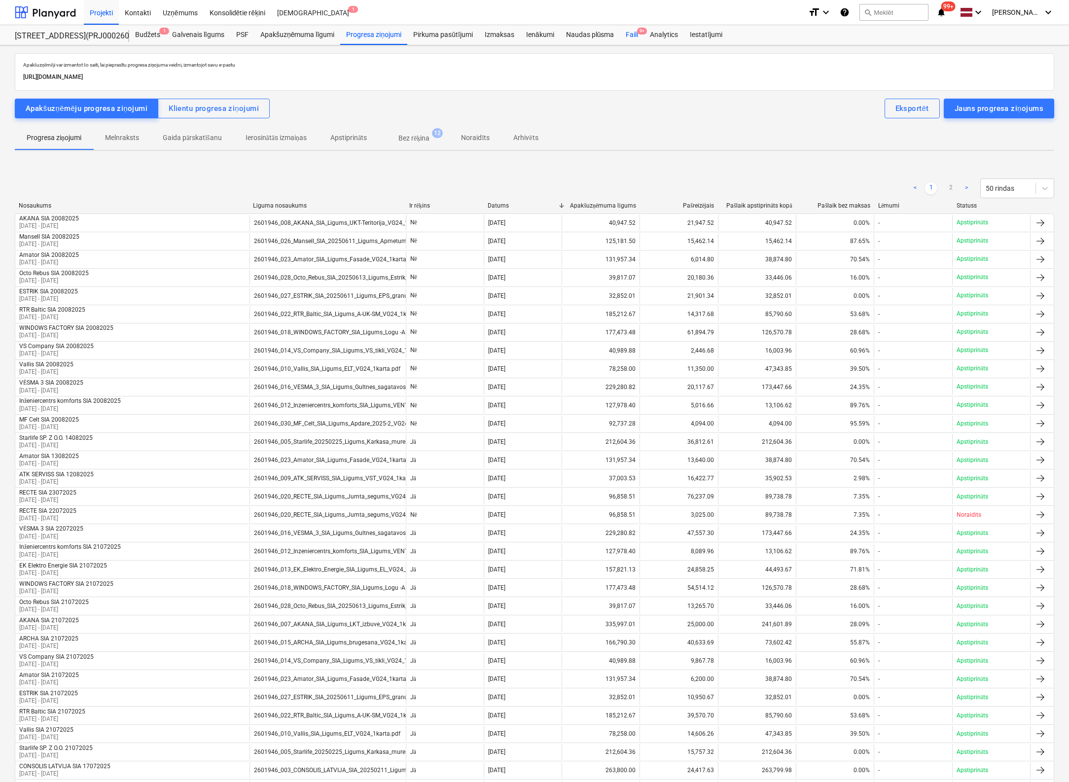
click at [633, 34] on div "Faili 9+" at bounding box center [632, 35] width 24 height 20
